Goal: Answer question/provide support: Share knowledge or assist other users

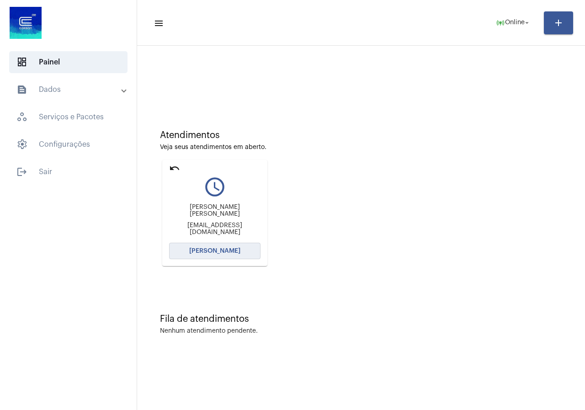
click at [212, 244] on button "[PERSON_NAME]" at bounding box center [214, 251] width 91 height 16
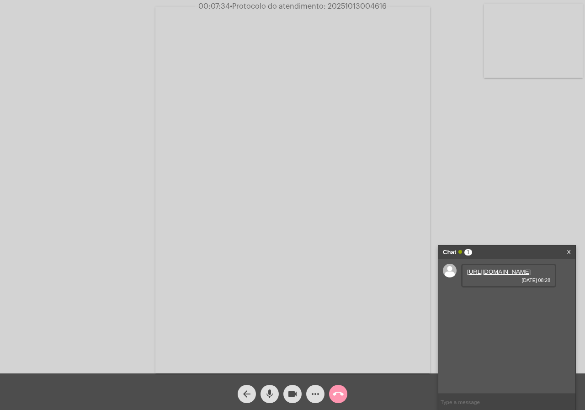
click at [481, 275] on link "https://neft-transfer-bucket.s3.amazonaws.com/temp-44257eba-0b4a-7cf7-e93e-5529…" at bounding box center [499, 272] width 64 height 7
click at [62, 198] on div "Acessando Câmera e Microfone..." at bounding box center [293, 189] width 584 height 374
click at [490, 301] on link "https://neft-transfer-bucket.s3.amazonaws.com/temp-8a651d1d-3d66-af4c-05cd-8b92…" at bounding box center [499, 298] width 64 height 7
click at [491, 328] on link "https://neft-transfer-bucket.s3.amazonaws.com/temp-e7d5a456-eaae-4078-ee90-a6e8…" at bounding box center [499, 324] width 64 height 7
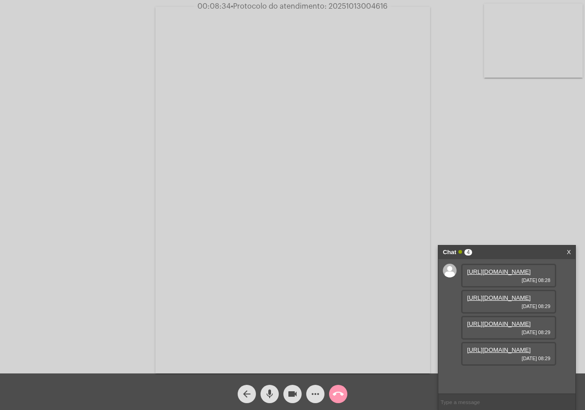
scroll to position [54, 0]
click at [502, 354] on link "https://neft-transfer-bucket.s3.amazonaws.com/temp-cadccb8a-ef21-7361-d38f-bb25…" at bounding box center [499, 350] width 64 height 7
click at [522, 368] on div "https://neft-transfer-bucket.s3.amazonaws.com/temp-d46dd491-c2c4-4cf1-0f3c-e191…" at bounding box center [509, 380] width 95 height 24
click at [520, 373] on link "https://neft-transfer-bucket.s3.amazonaws.com/temp-d46dd491-c2c4-4cf1-0f3c-e191…" at bounding box center [499, 376] width 64 height 7
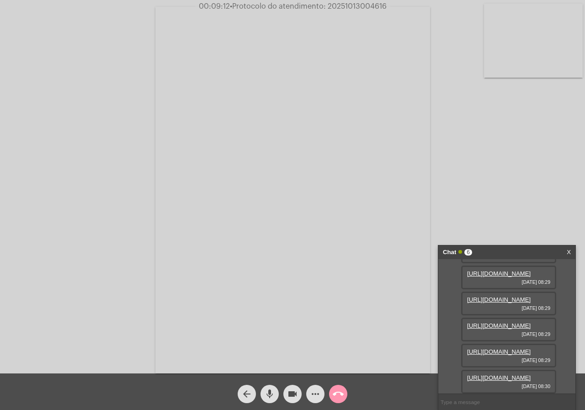
scroll to position [148, 0]
click at [512, 375] on link "https://neft-transfer-bucket.s3.amazonaws.com/temp-1bdb5796-f0d5-d0a7-934a-90c5…" at bounding box center [499, 378] width 64 height 7
click at [520, 375] on link "https://neft-transfer-bucket.s3.amazonaws.com/temp-10db8d4a-f082-3bd2-1ac4-575b…" at bounding box center [499, 378] width 64 height 7
click at [494, 349] on link "https://neft-transfer-bucket.s3.amazonaws.com/temp-f72aecb5-b1ef-2f3d-71b6-e160…" at bounding box center [499, 352] width 64 height 7
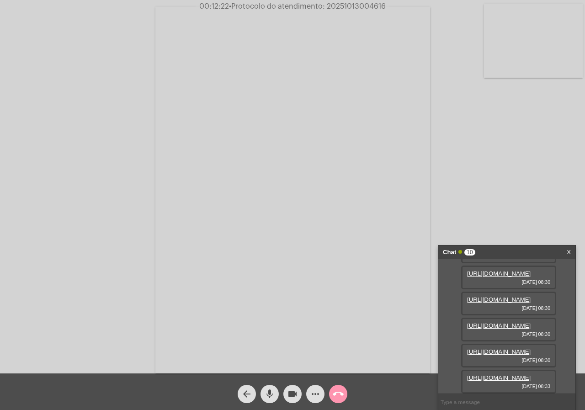
scroll to position [334, 0]
click at [509, 375] on link "https://neft-transfer-bucket.s3.amazonaws.com/temp-18feedda-449f-35e3-54ed-c359…" at bounding box center [499, 378] width 64 height 7
click at [519, 375] on link "https://neft-transfer-bucket.s3.amazonaws.com/temp-5bfd871b-d7f5-750b-37e8-3b5f…" at bounding box center [499, 378] width 64 height 7
click at [292, 398] on mat-icon "videocam" at bounding box center [292, 394] width 11 height 11
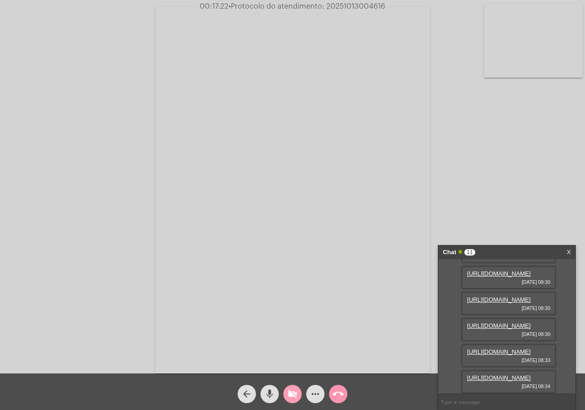
click at [292, 391] on mat-icon "videocam_off" at bounding box center [292, 394] width 11 height 11
click at [502, 403] on input "text" at bounding box center [507, 402] width 137 height 16
type input "."
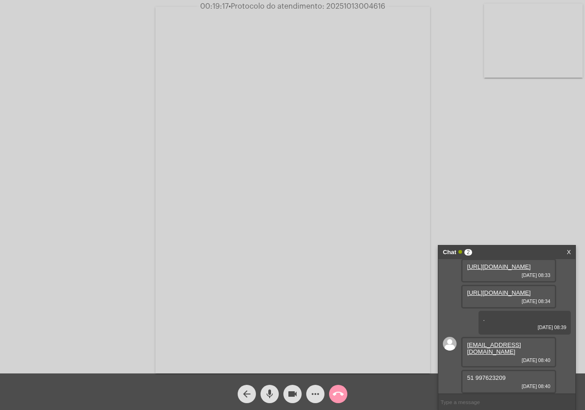
scroll to position [459, 0]
drag, startPoint x: 543, startPoint y: 352, endPoint x: 466, endPoint y: 354, distance: 77.3
click at [466, 354] on div "joaovitor8462@gmail.com 13/10/2025 08:40" at bounding box center [509, 352] width 95 height 31
copy link "joaovitor8462@gmail.com"
drag, startPoint x: 509, startPoint y: 380, endPoint x: 468, endPoint y: 376, distance: 40.9
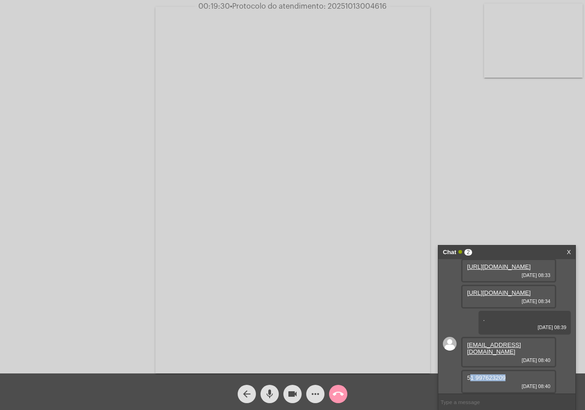
click at [468, 376] on div "51 997623209 13/10/2025 08:40" at bounding box center [509, 382] width 95 height 24
copy span "51 997623209"
click at [341, 4] on span "• Protocolo do atendimento: 20251013004616" at bounding box center [308, 6] width 157 height 7
copy span "20251013004616"
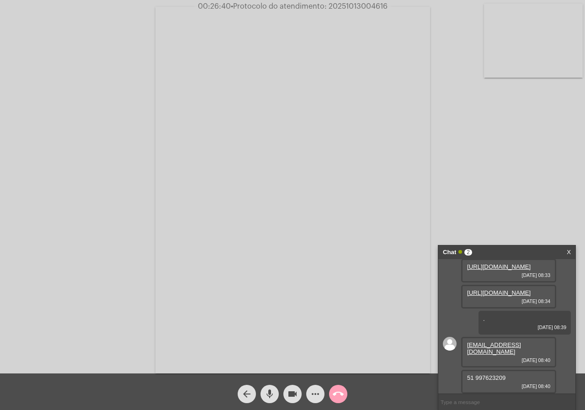
click at [342, 393] on mat-icon "call_end" at bounding box center [338, 394] width 11 height 11
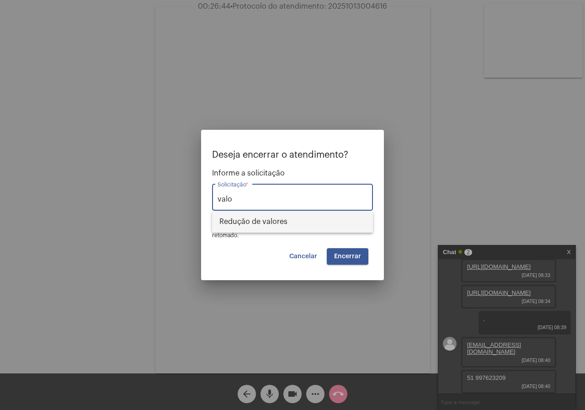
click at [295, 222] on span "Redução de valores" at bounding box center [293, 222] width 146 height 22
type input "Redução de valores"
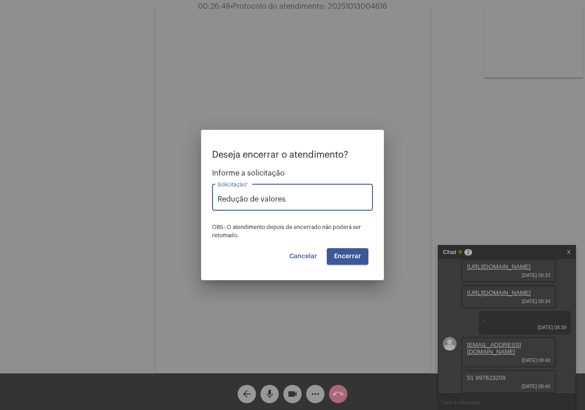
click at [345, 255] on span "Encerrar" at bounding box center [347, 256] width 27 height 6
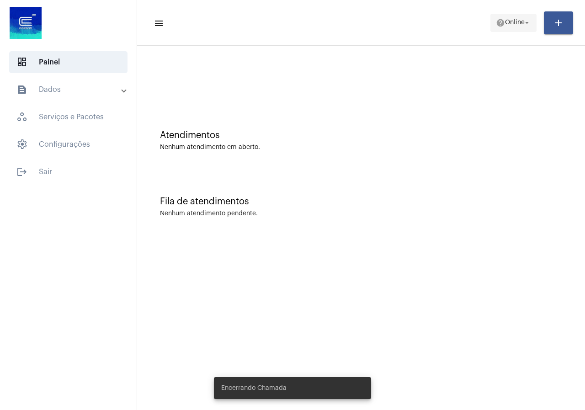
click at [509, 28] on span "help Online arrow_drop_down" at bounding box center [513, 22] width 35 height 16
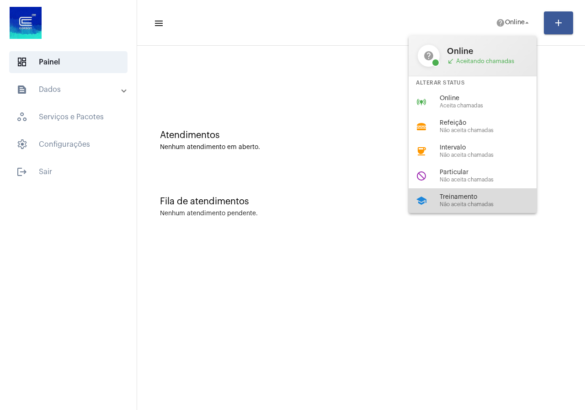
click at [489, 201] on div "Treinamento Não aceita chamadas" at bounding box center [492, 201] width 104 height 14
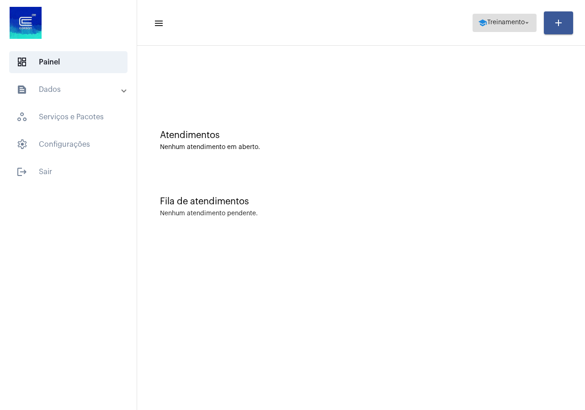
click at [516, 27] on span "school Treinamento arrow_drop_down" at bounding box center [504, 22] width 53 height 16
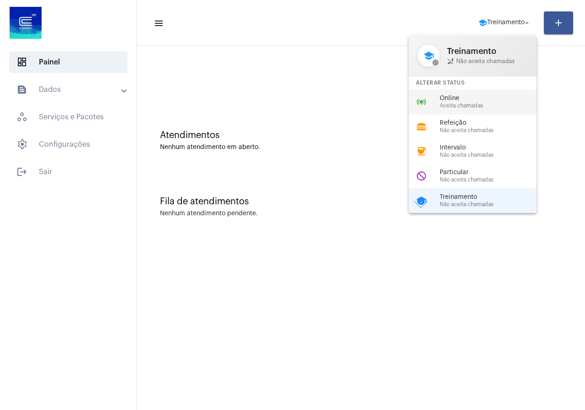
click at [491, 104] on span "Aceita chamadas" at bounding box center [492, 106] width 104 height 6
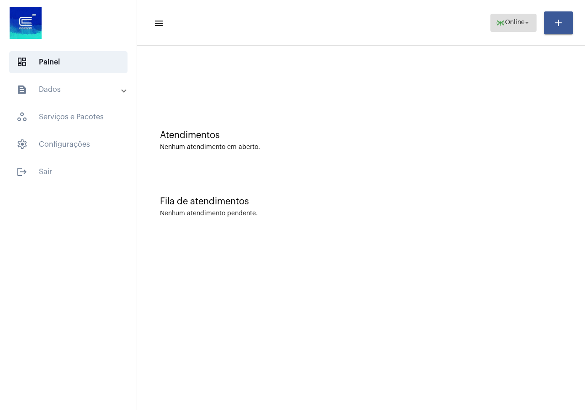
click at [514, 17] on span "online_prediction Online arrow_drop_down" at bounding box center [513, 22] width 35 height 16
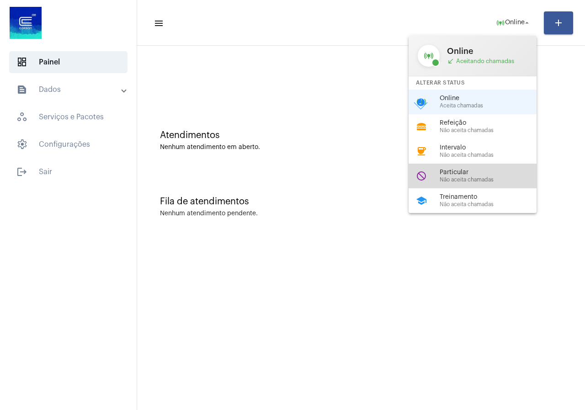
click at [498, 184] on div "do_not_disturb Particular Não aceita chamadas" at bounding box center [480, 176] width 143 height 25
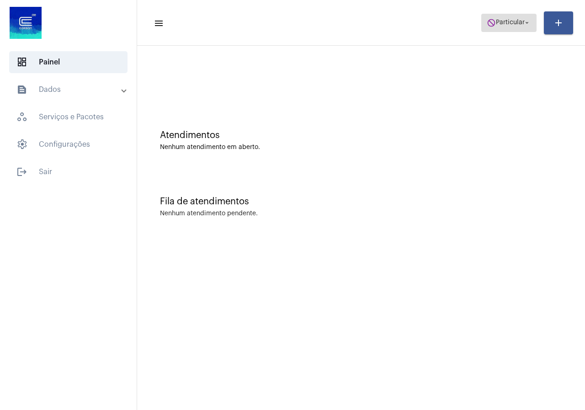
click at [512, 28] on span "do_not_disturb Particular arrow_drop_down" at bounding box center [509, 22] width 44 height 16
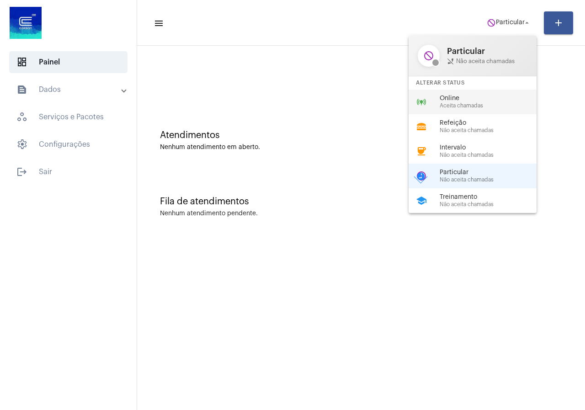
click at [472, 101] on span "Online" at bounding box center [492, 98] width 104 height 7
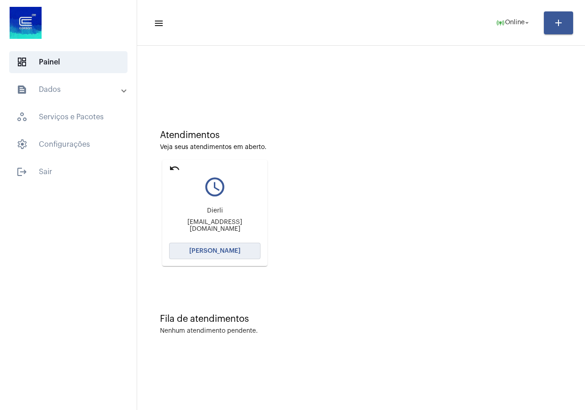
click at [220, 248] on span "[PERSON_NAME]" at bounding box center [214, 251] width 51 height 6
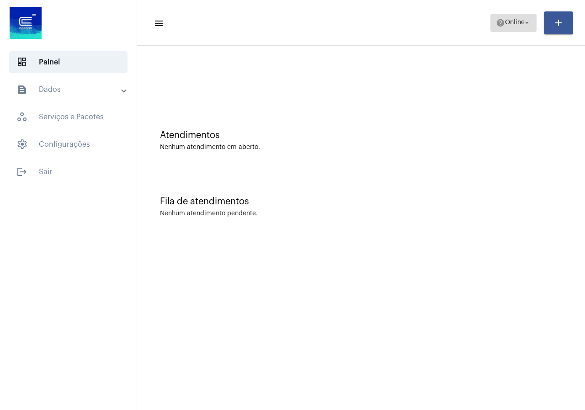
click at [516, 26] on span "Online" at bounding box center [515, 23] width 20 height 6
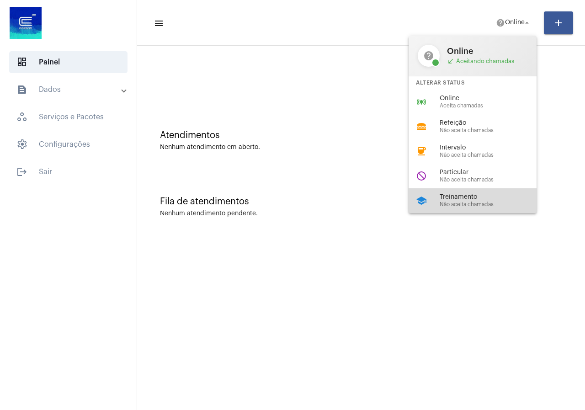
click at [453, 198] on span "Treinamento" at bounding box center [492, 197] width 104 height 7
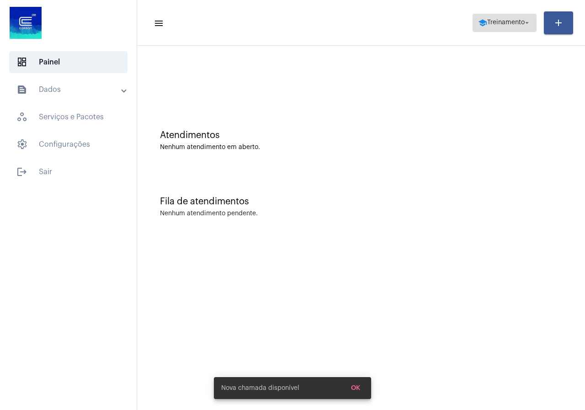
click at [496, 20] on span "Treinamento" at bounding box center [507, 23] width 38 height 6
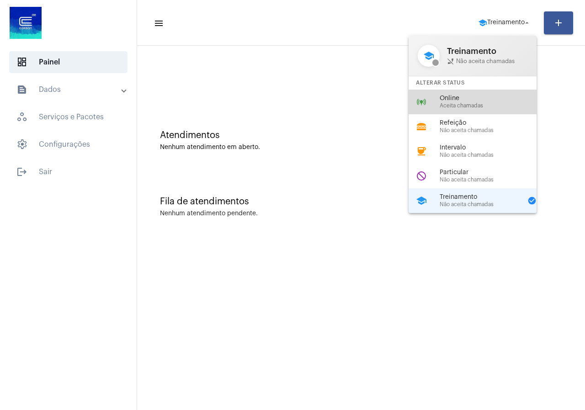
click at [467, 99] on span "Online" at bounding box center [492, 98] width 104 height 7
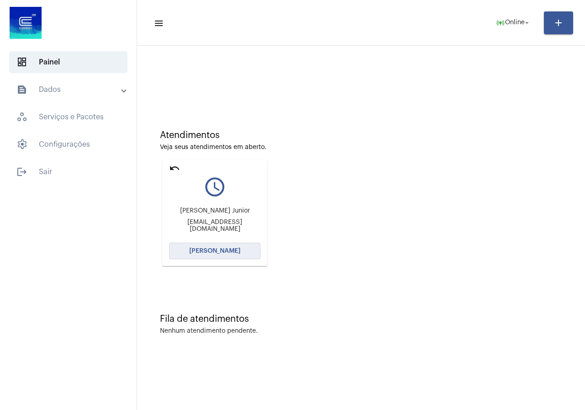
click at [249, 254] on button "[PERSON_NAME]" at bounding box center [214, 251] width 91 height 16
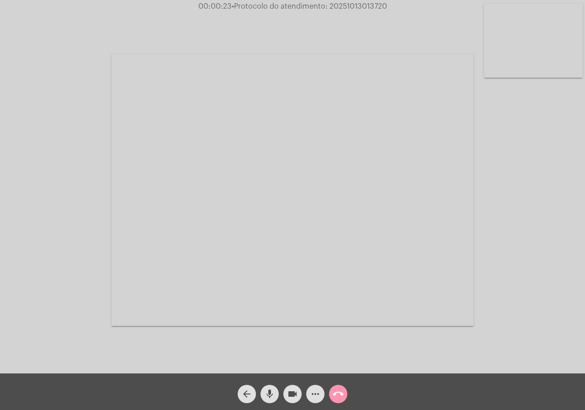
click at [317, 397] on mat-icon "more_horiz" at bounding box center [315, 394] width 11 height 11
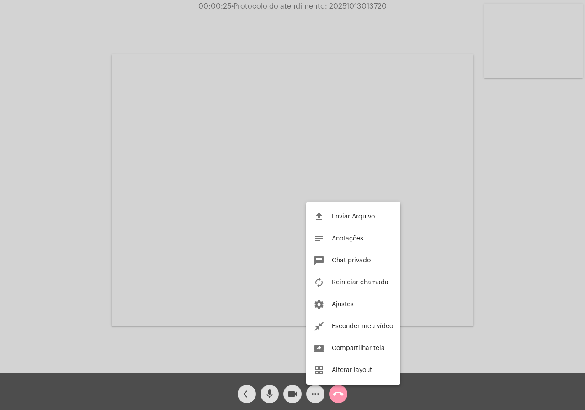
click at [21, 356] on div at bounding box center [292, 205] width 585 height 410
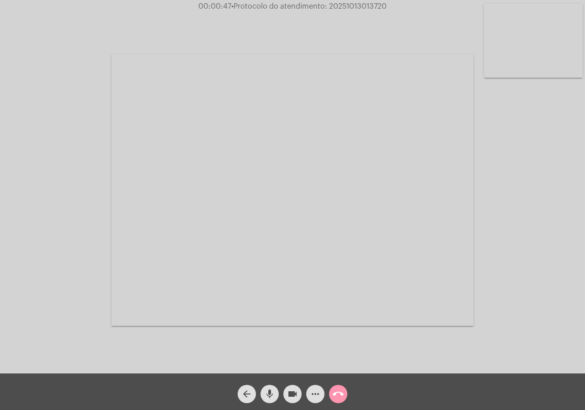
click at [318, 395] on mat-icon "more_horiz" at bounding box center [315, 394] width 11 height 11
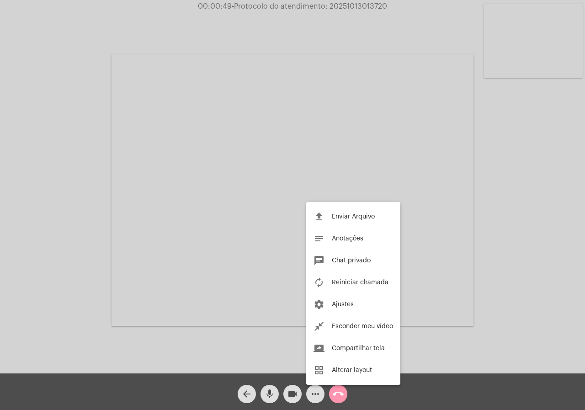
click at [0, 217] on div at bounding box center [292, 205] width 585 height 410
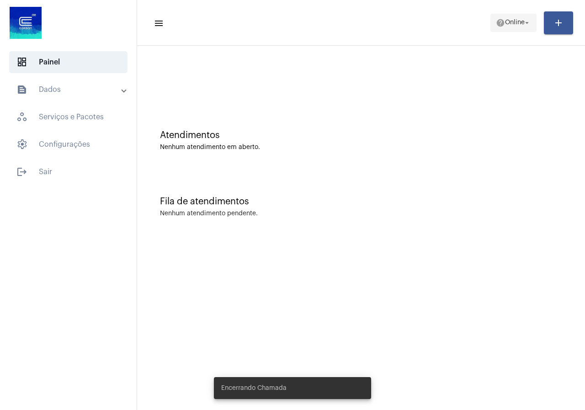
click at [513, 28] on span "help Online arrow_drop_down" at bounding box center [513, 22] width 35 height 16
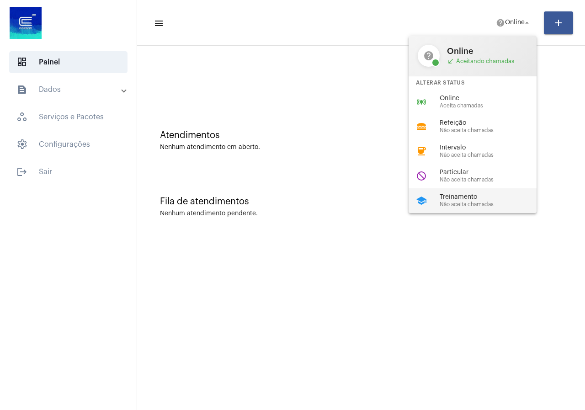
click at [470, 203] on span "Não aceita chamadas" at bounding box center [492, 205] width 104 height 6
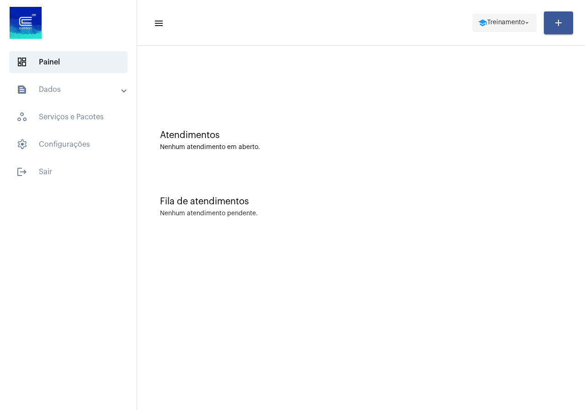
click at [500, 28] on span "school Treinamento arrow_drop_down" at bounding box center [504, 22] width 53 height 16
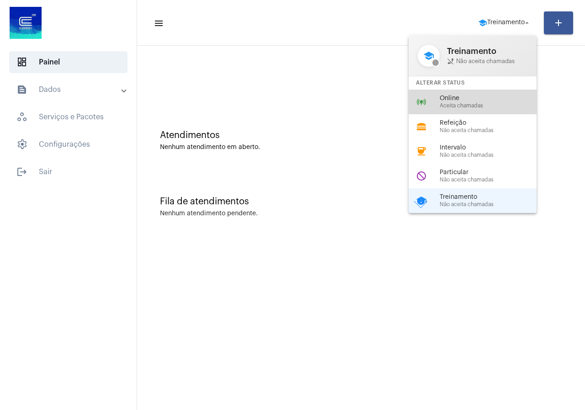
click at [477, 92] on div "online_prediction Online Aceita chamadas" at bounding box center [480, 102] width 143 height 25
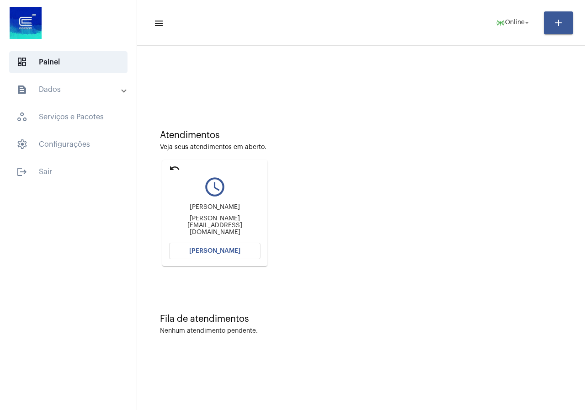
click at [209, 253] on span "[PERSON_NAME]" at bounding box center [214, 251] width 51 height 6
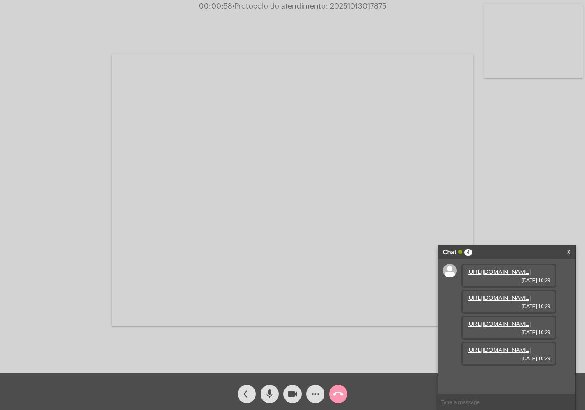
click at [510, 275] on link "https://neft-transfer-bucket.s3.amazonaws.com/temp-47cb8328-0411-5e2e-56bd-660c…" at bounding box center [499, 272] width 64 height 7
click at [499, 301] on link "https://neft-transfer-bucket.s3.amazonaws.com/temp-04178c8e-2c59-95e2-9ba3-a11c…" at bounding box center [499, 298] width 64 height 7
click at [520, 328] on link "https://neft-transfer-bucket.s3.amazonaws.com/temp-8ca2036f-3c43-8ec7-d6cd-ec28…" at bounding box center [499, 324] width 64 height 7
click at [479, 354] on link "https://neft-transfer-bucket.s3.amazonaws.com/temp-8e5bc20c-a971-c710-699a-876b…" at bounding box center [499, 350] width 64 height 7
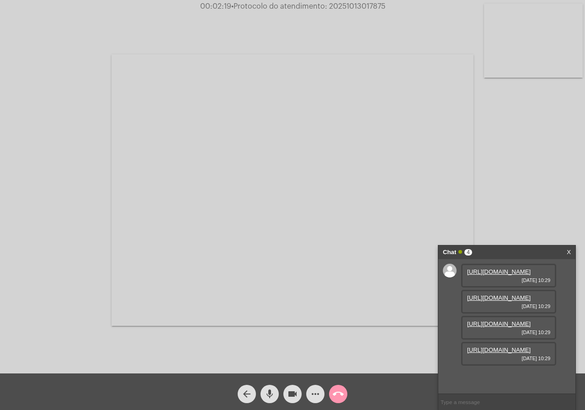
click at [296, 393] on mat-icon "videocam" at bounding box center [292, 394] width 11 height 11
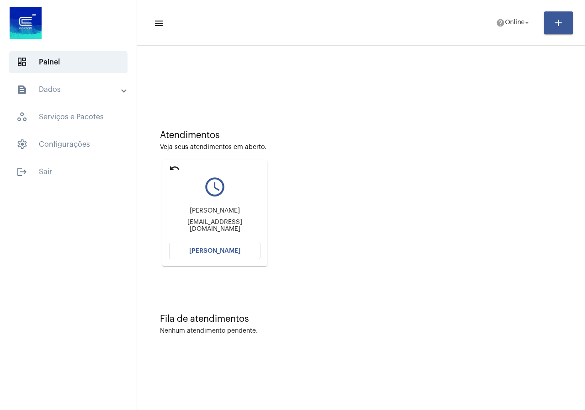
click at [217, 242] on mat-card "undo query_builder Daiana da Silva Oliveira Dannaoliveira@hotmail.com Abrir Cha…" at bounding box center [214, 213] width 105 height 106
click at [218, 258] on button "[PERSON_NAME]" at bounding box center [214, 251] width 91 height 16
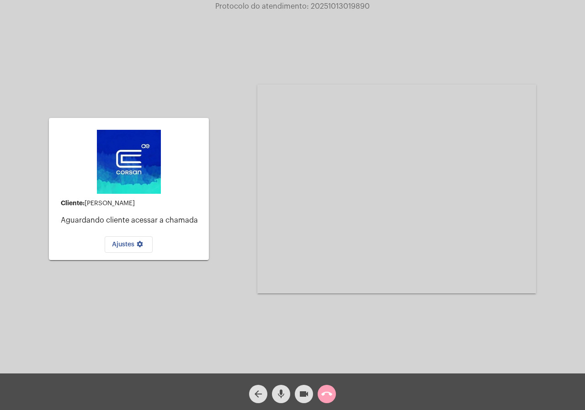
click at [321, 395] on button "call_end" at bounding box center [327, 394] width 18 height 18
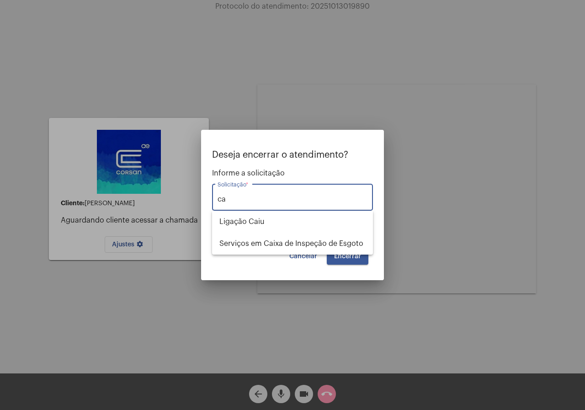
type input "c"
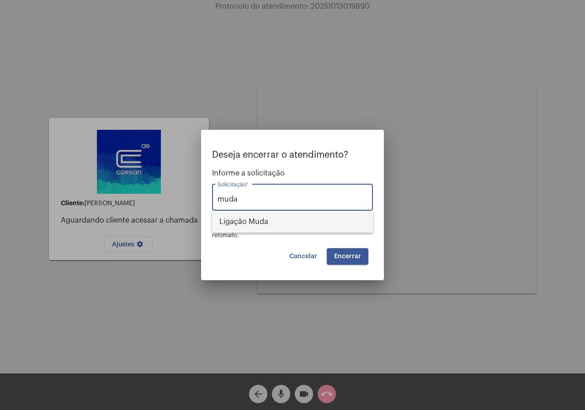
click at [238, 216] on span "Ligação Muda" at bounding box center [293, 222] width 146 height 22
type input "Ligação Muda"
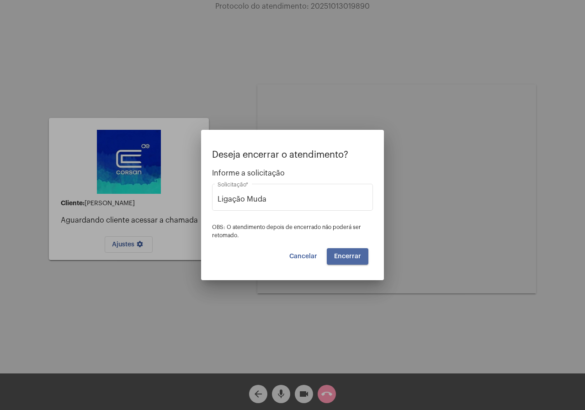
click at [353, 258] on span "Encerrar" at bounding box center [347, 256] width 27 height 6
click at [353, 258] on video at bounding box center [397, 189] width 279 height 209
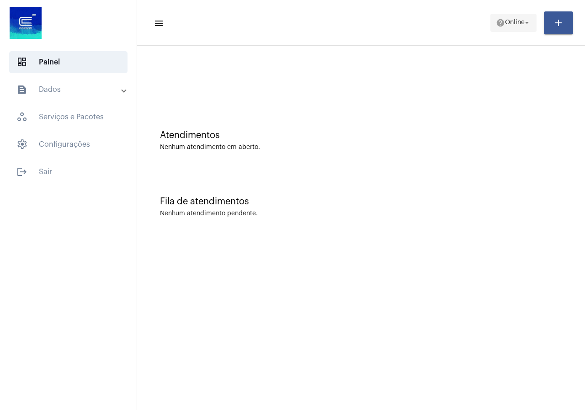
click at [524, 23] on mat-icon "arrow_drop_down" at bounding box center [527, 23] width 8 height 8
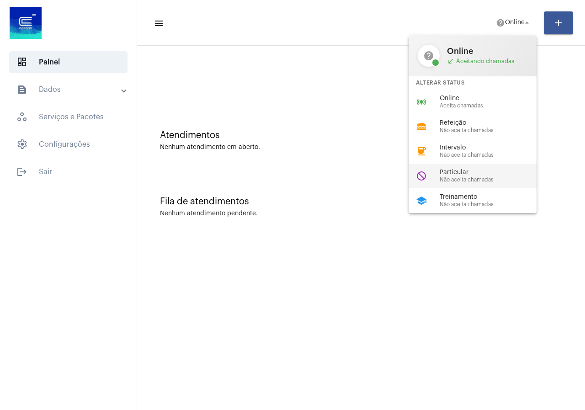
click at [467, 168] on div "do_not_disturb Particular Não aceita chamadas" at bounding box center [480, 176] width 143 height 25
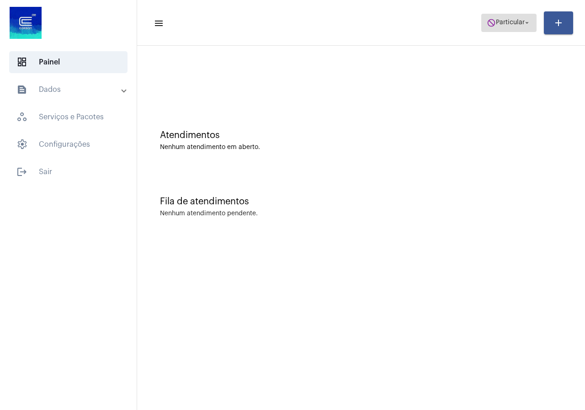
click at [518, 25] on span "Particular" at bounding box center [510, 23] width 29 height 6
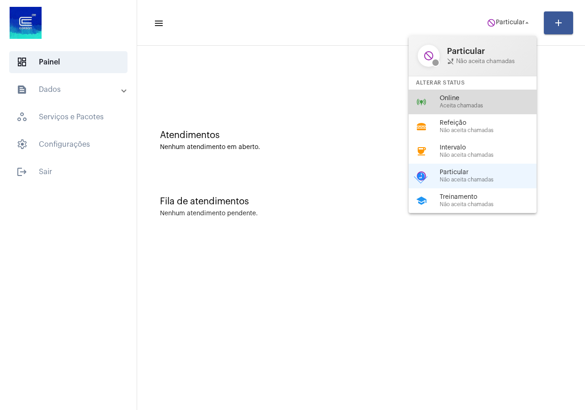
click at [478, 107] on span "Aceita chamadas" at bounding box center [492, 106] width 104 height 6
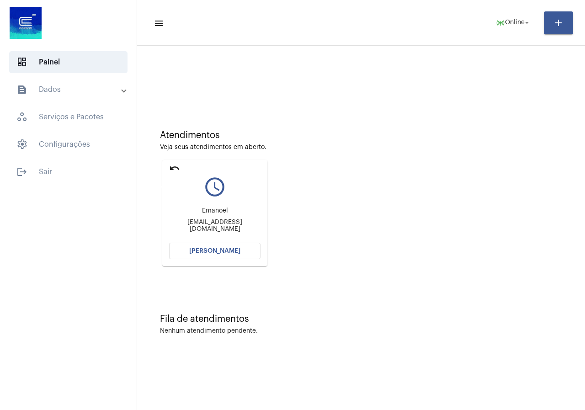
click at [173, 169] on mat-icon "undo" at bounding box center [174, 168] width 11 height 11
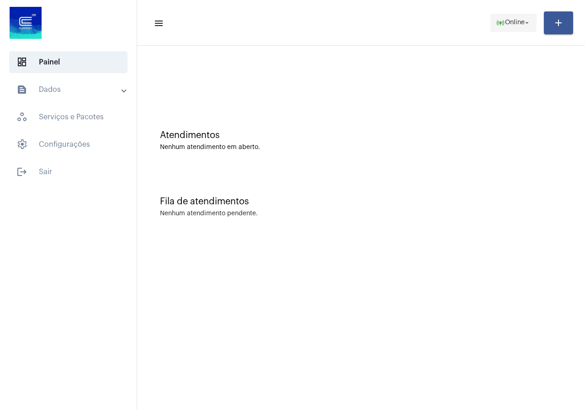
click at [507, 31] on span "online_prediction Online arrow_drop_down" at bounding box center [513, 22] width 35 height 16
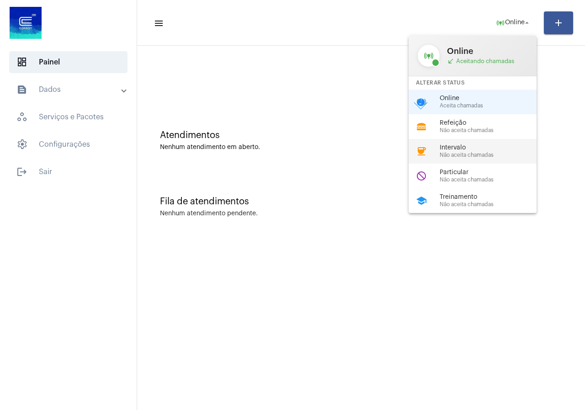
click at [476, 145] on span "Intervalo" at bounding box center [492, 148] width 104 height 7
